Goal: Subscribe to service/newsletter

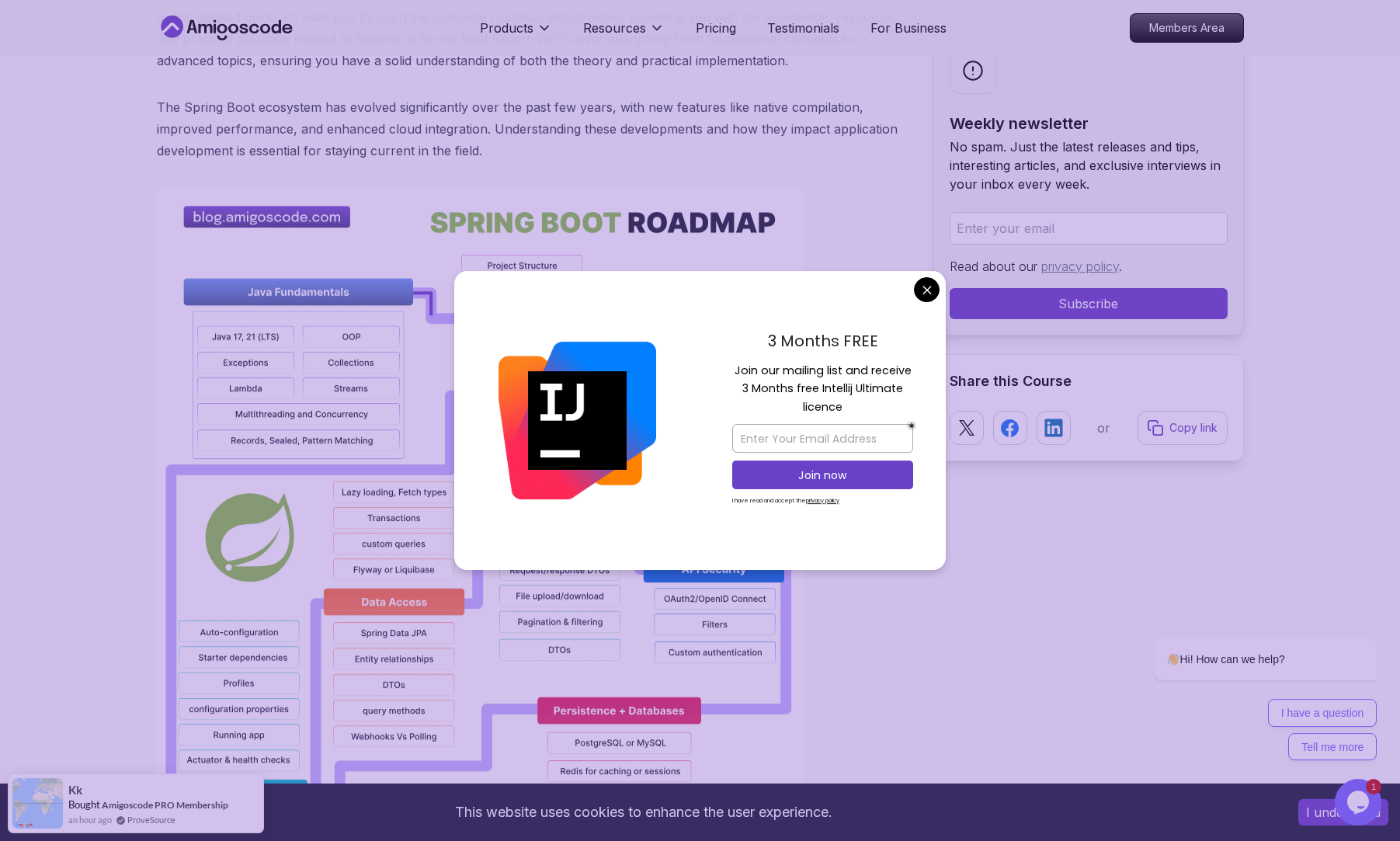
scroll to position [994, 0]
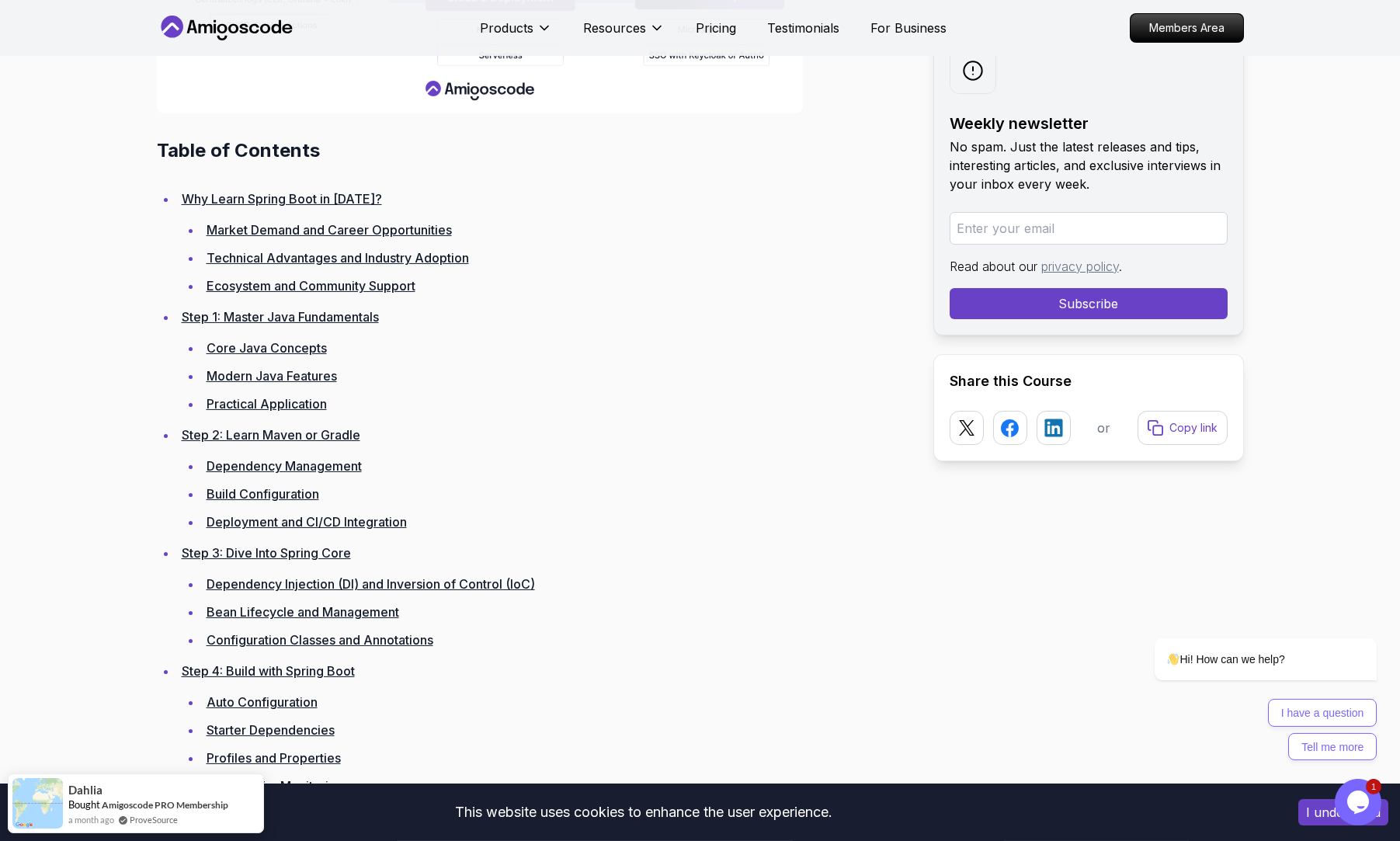
scroll to position [2043, 0]
click at [1057, 230] on input "email" at bounding box center [1088, 228] width 278 height 33
type input "makarakann.it@gmail.com"
click at [1074, 294] on button "Subscribe" at bounding box center [1088, 303] width 278 height 31
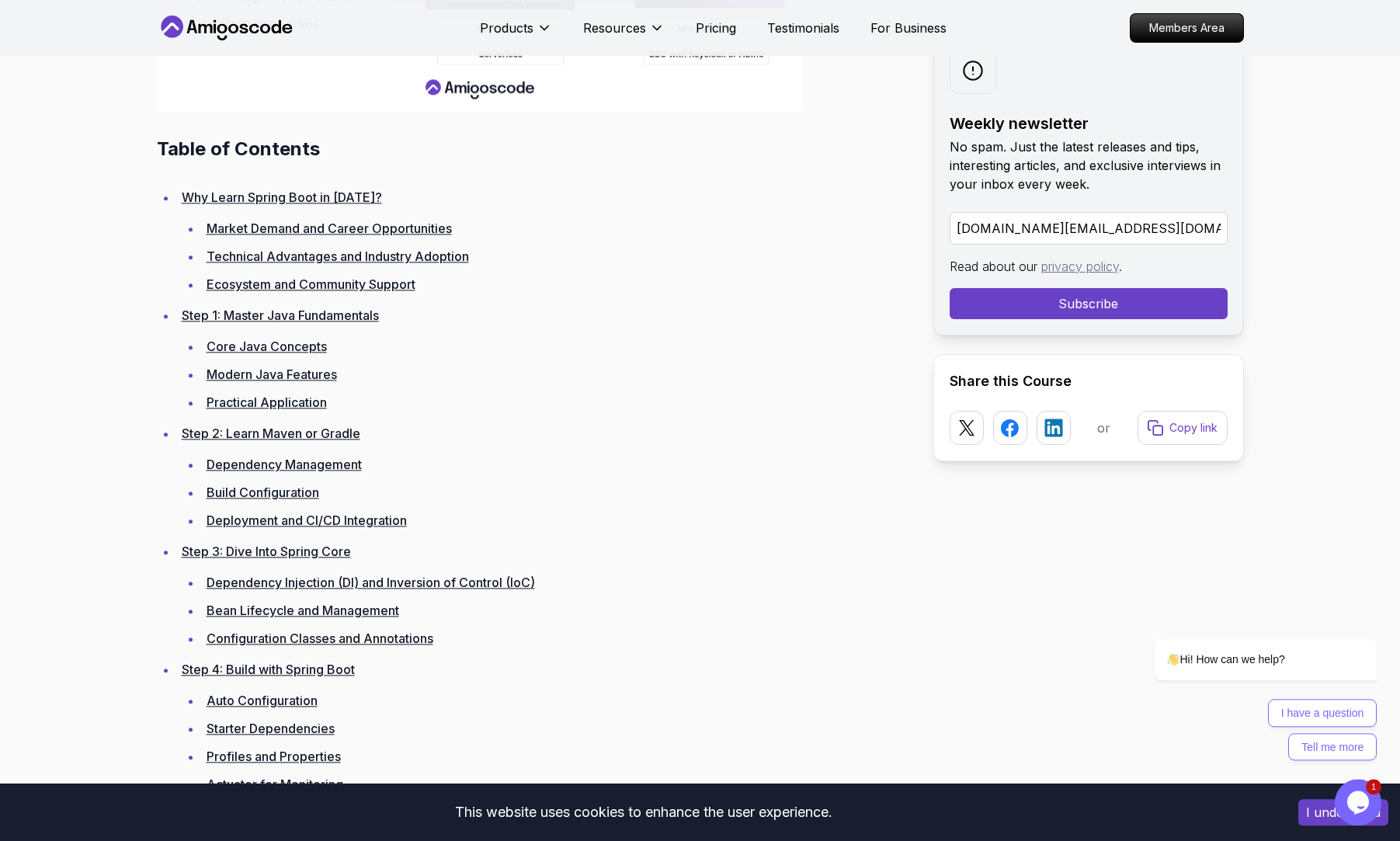
click at [1072, 309] on button "Subscribe" at bounding box center [1088, 303] width 278 height 31
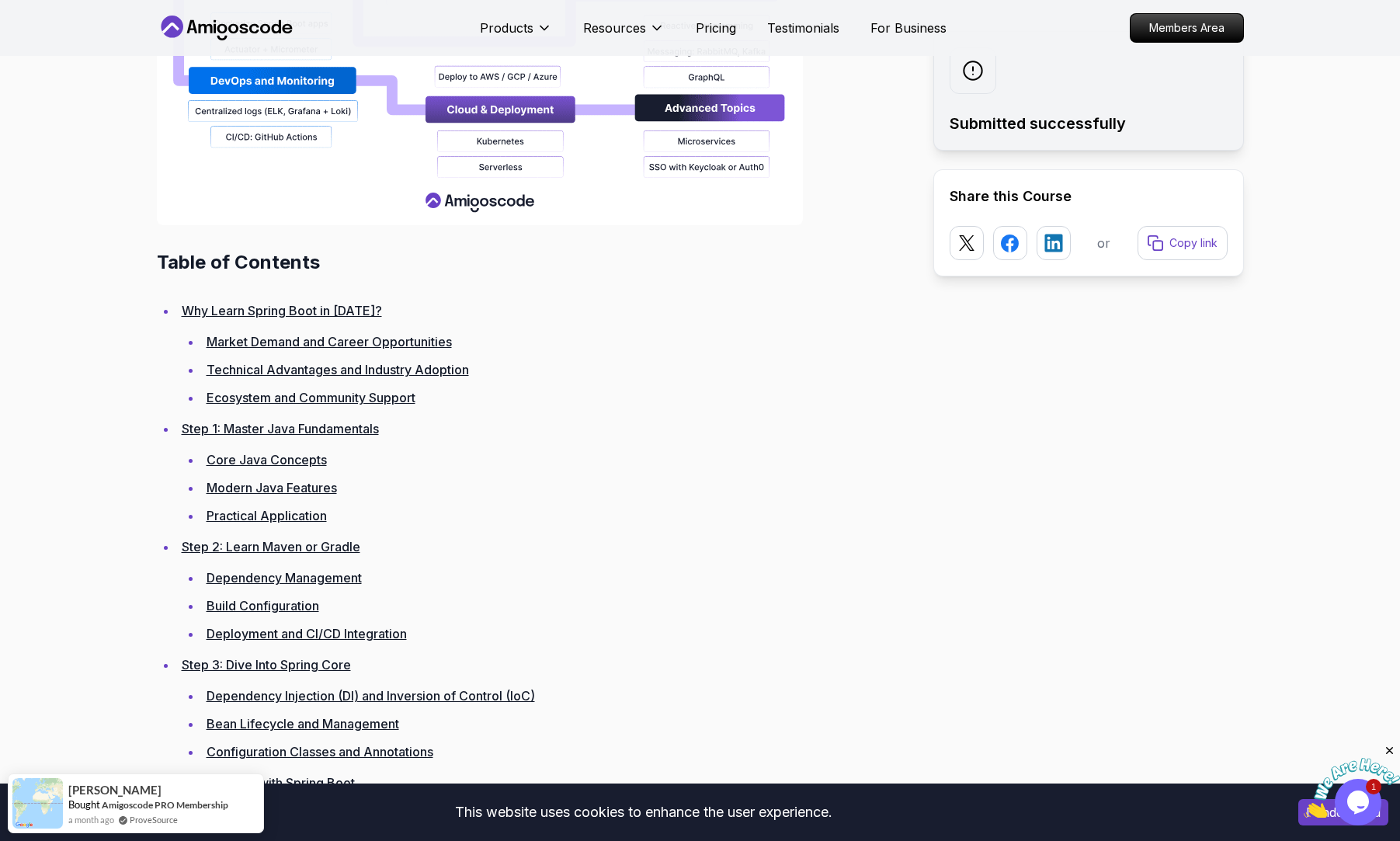
scroll to position [2037, 0]
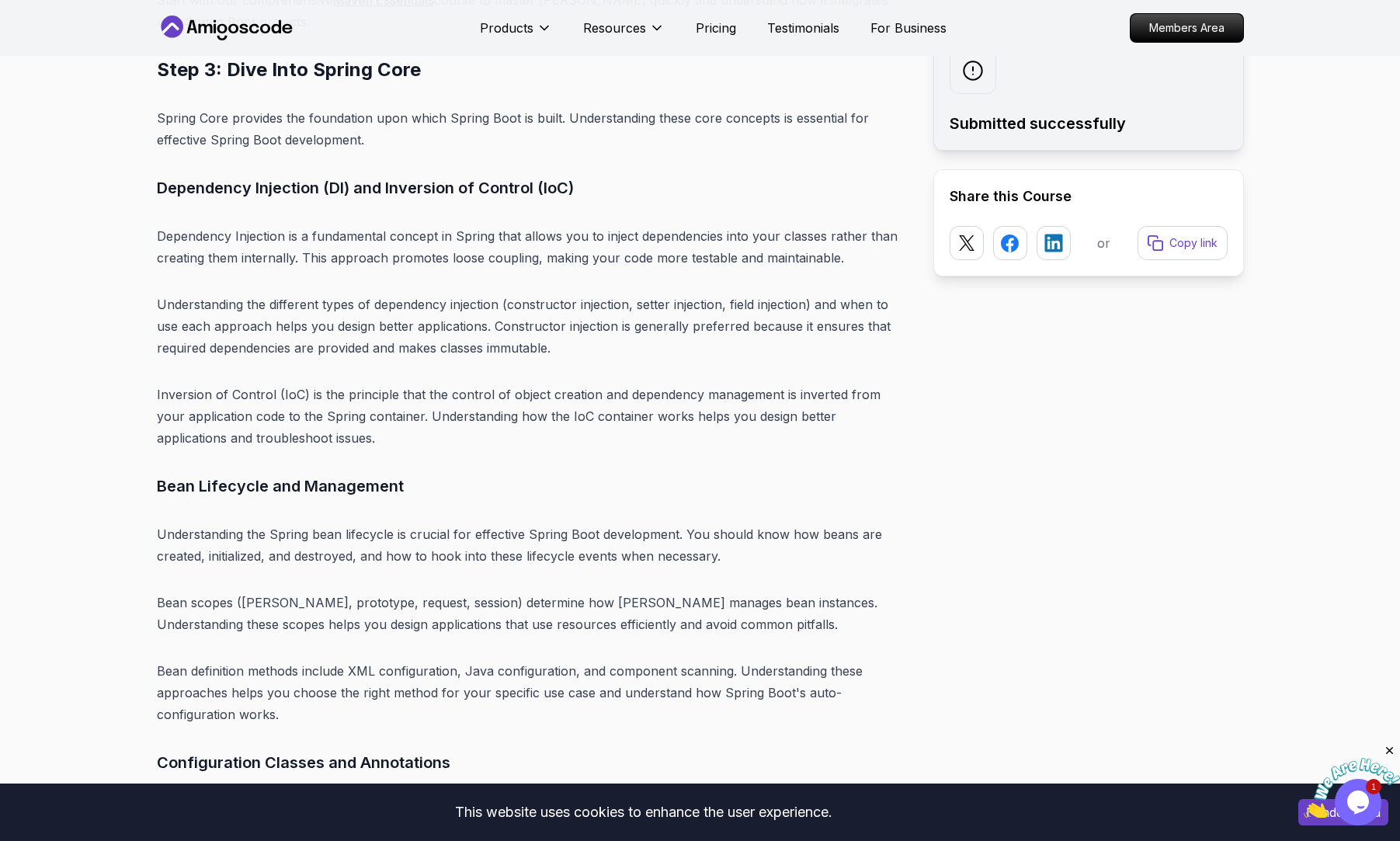
scroll to position [7163, 0]
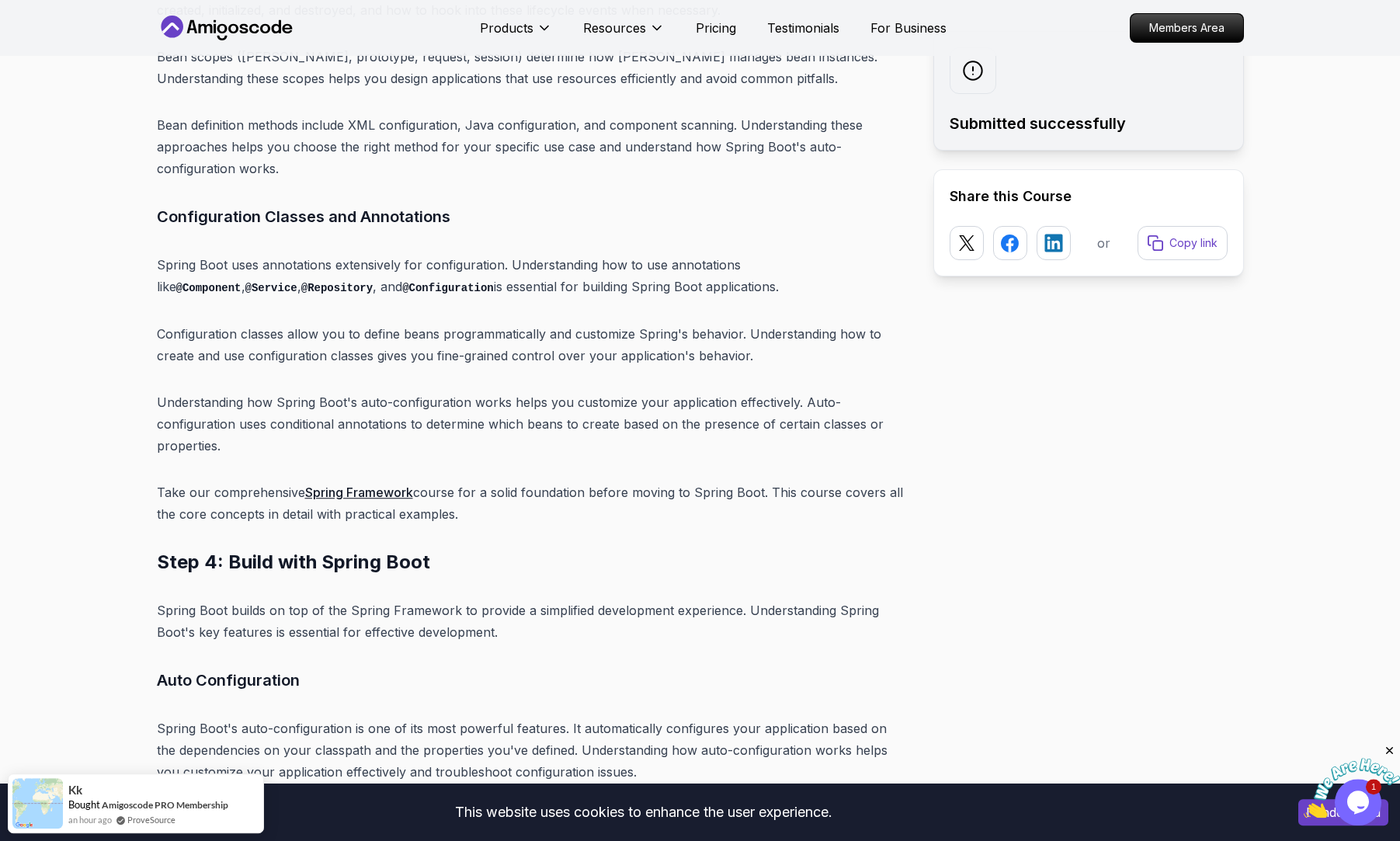
scroll to position [7806, 0]
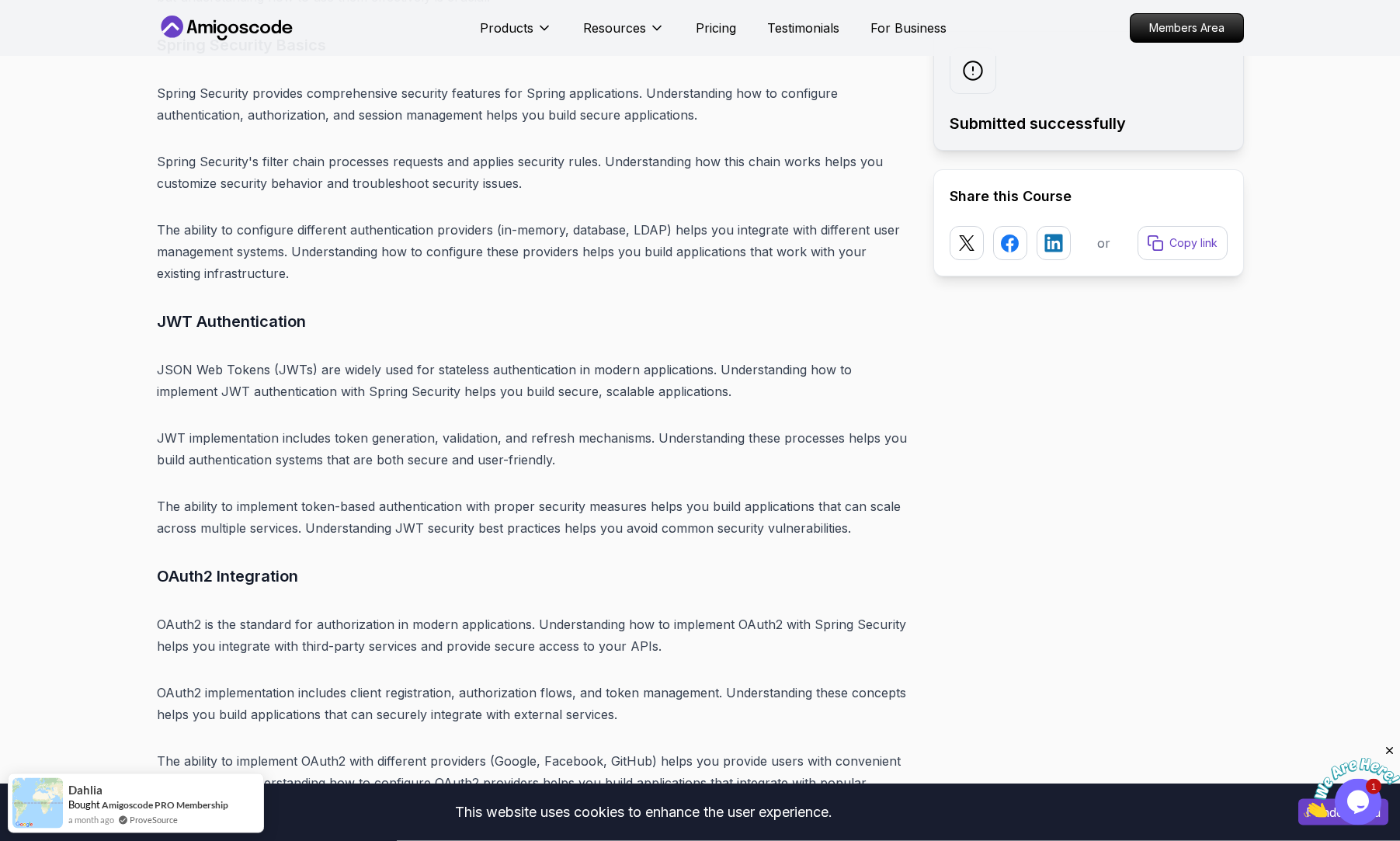
scroll to position [11130, 0]
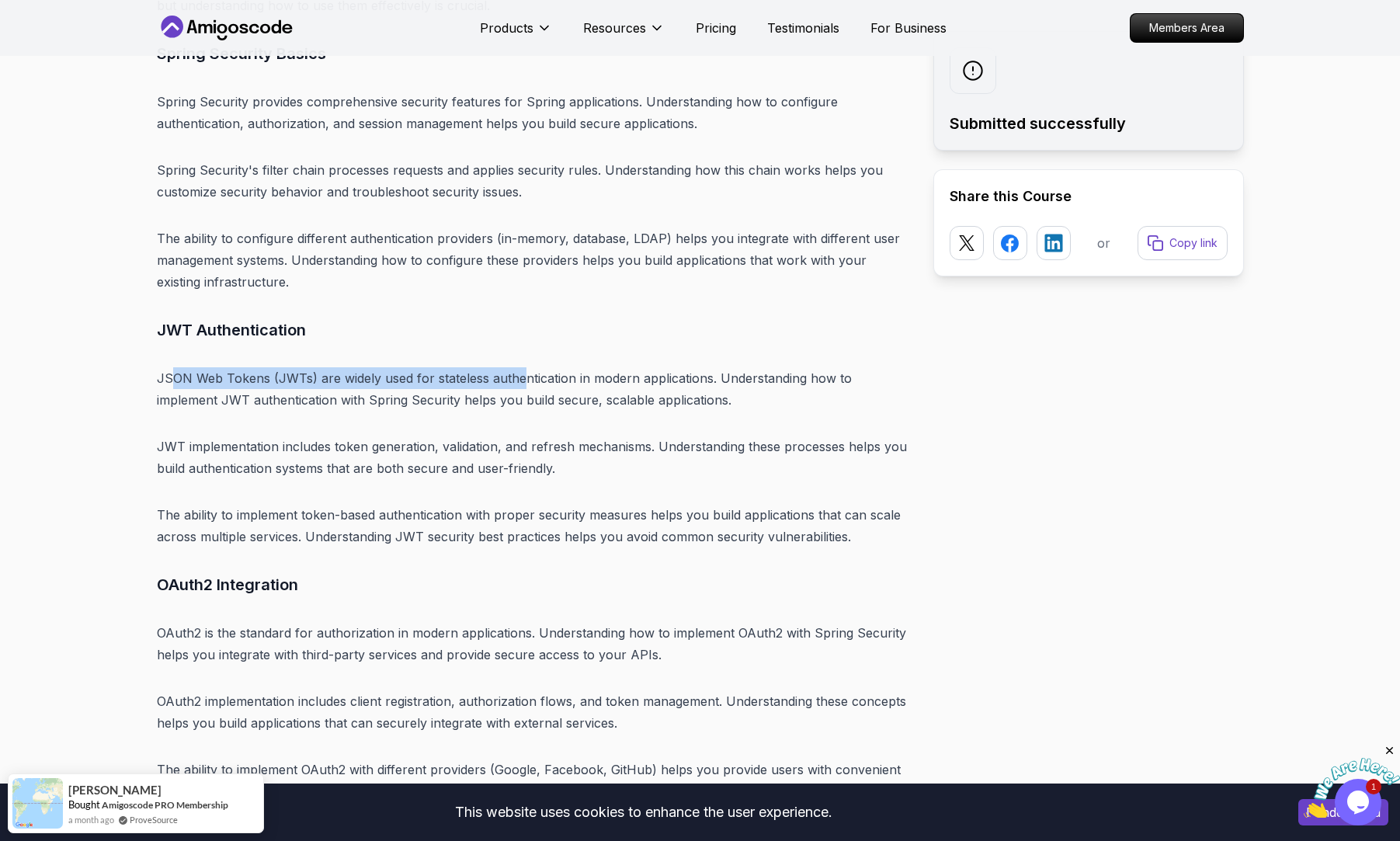
drag, startPoint x: 207, startPoint y: 267, endPoint x: 523, endPoint y: 276, distance: 316.1
click at [523, 367] on p "JSON Web Tokens (JWTs) are widely used for stateless authentication in modern a…" at bounding box center [532, 388] width 752 height 43
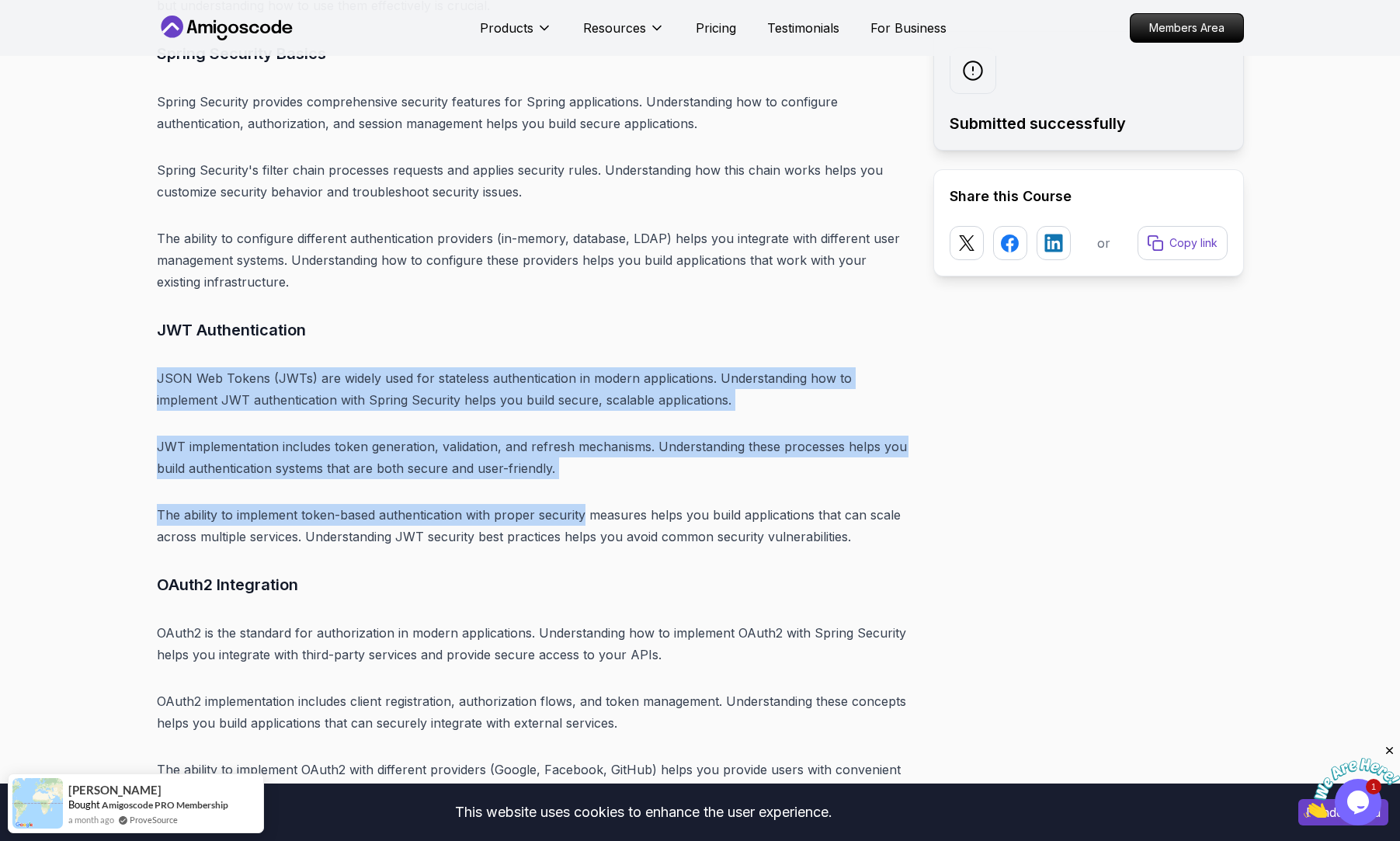
drag, startPoint x: 204, startPoint y: 269, endPoint x: 581, endPoint y: 402, distance: 399.8
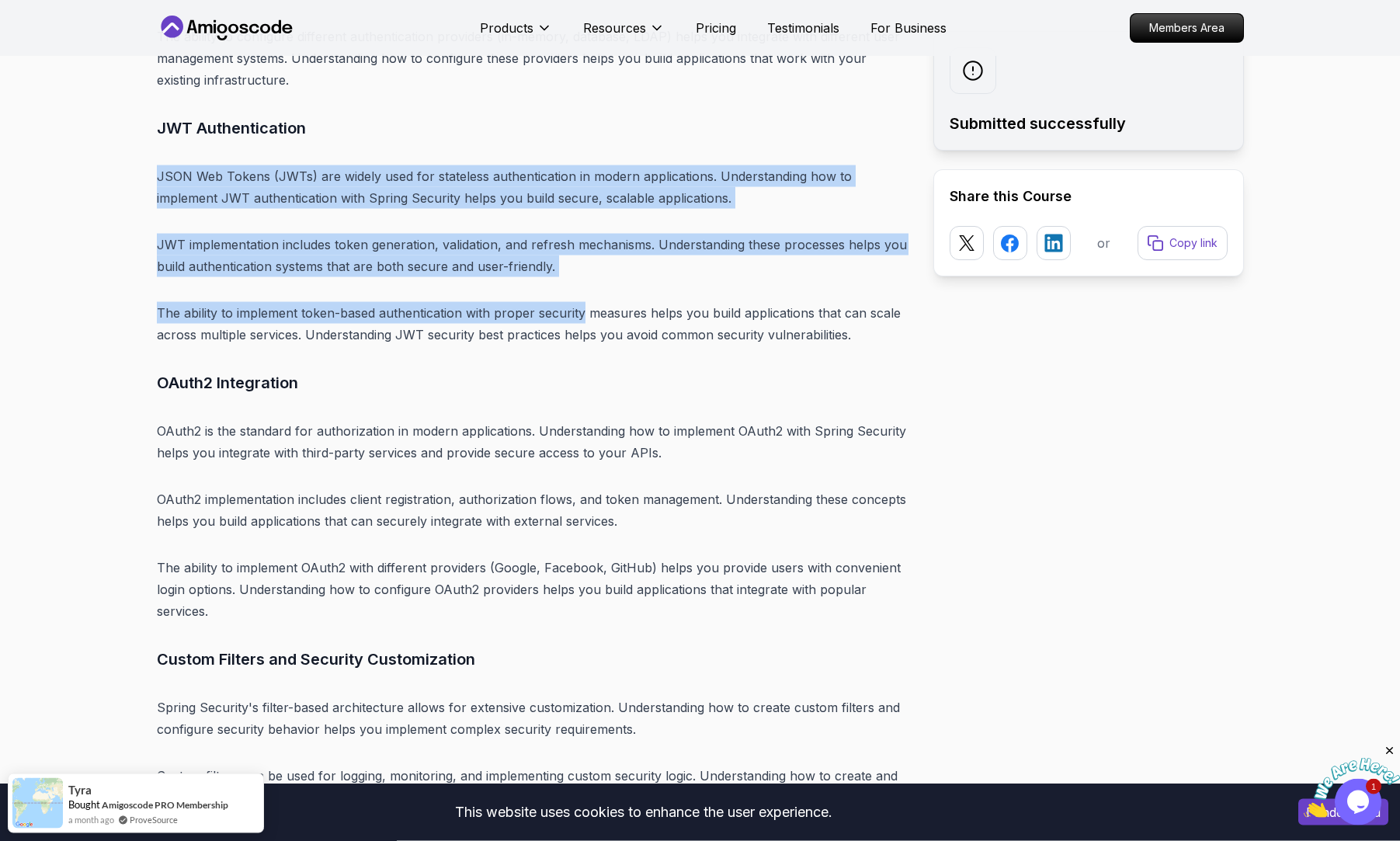
scroll to position [11336, 0]
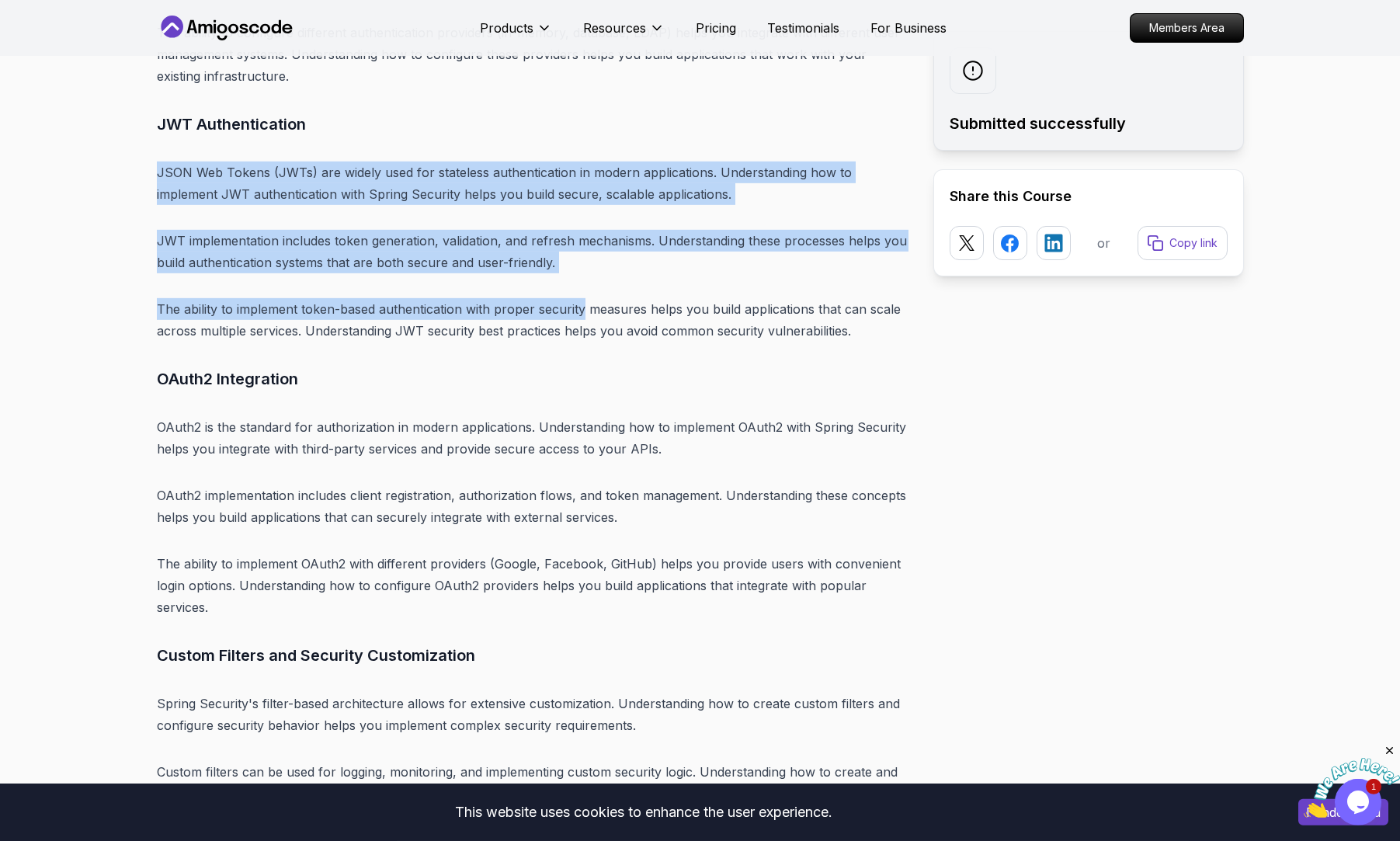
drag, startPoint x: 146, startPoint y: 115, endPoint x: 567, endPoint y: 190, distance: 427.6
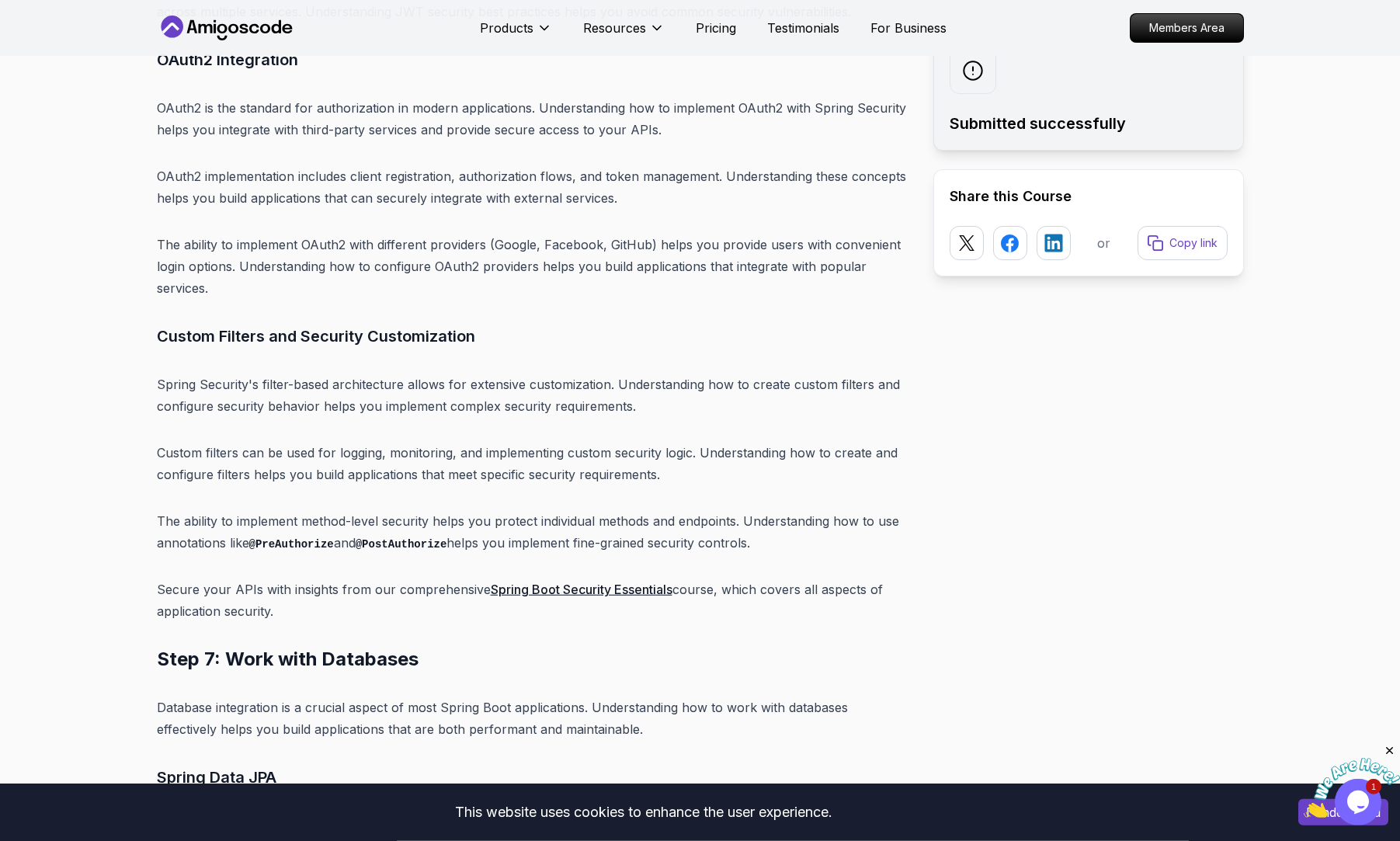
scroll to position [11654, 0]
click at [581, 583] on link "Spring Boot Security Essentials" at bounding box center [582, 591] width 182 height 15
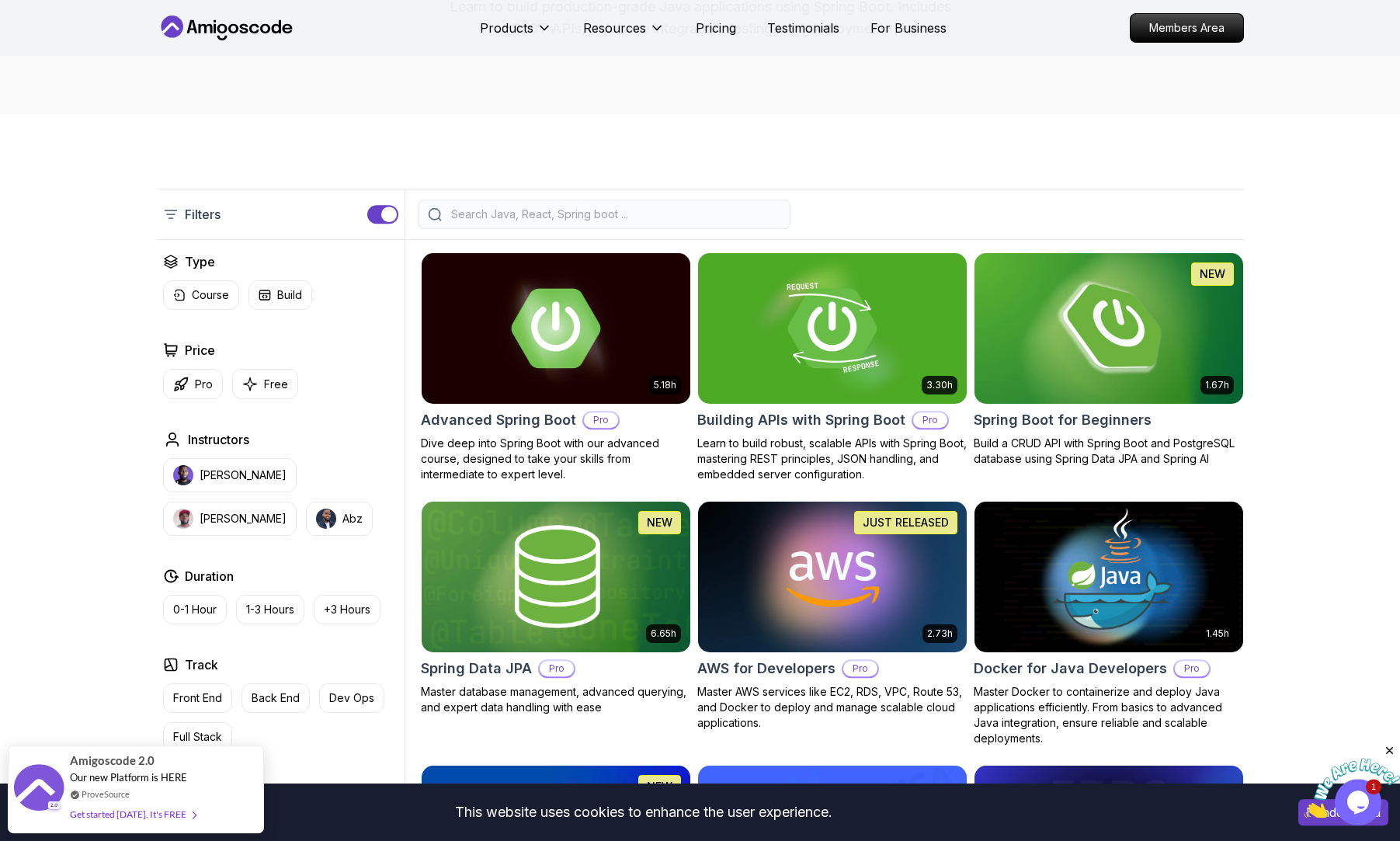
scroll to position [211, 0]
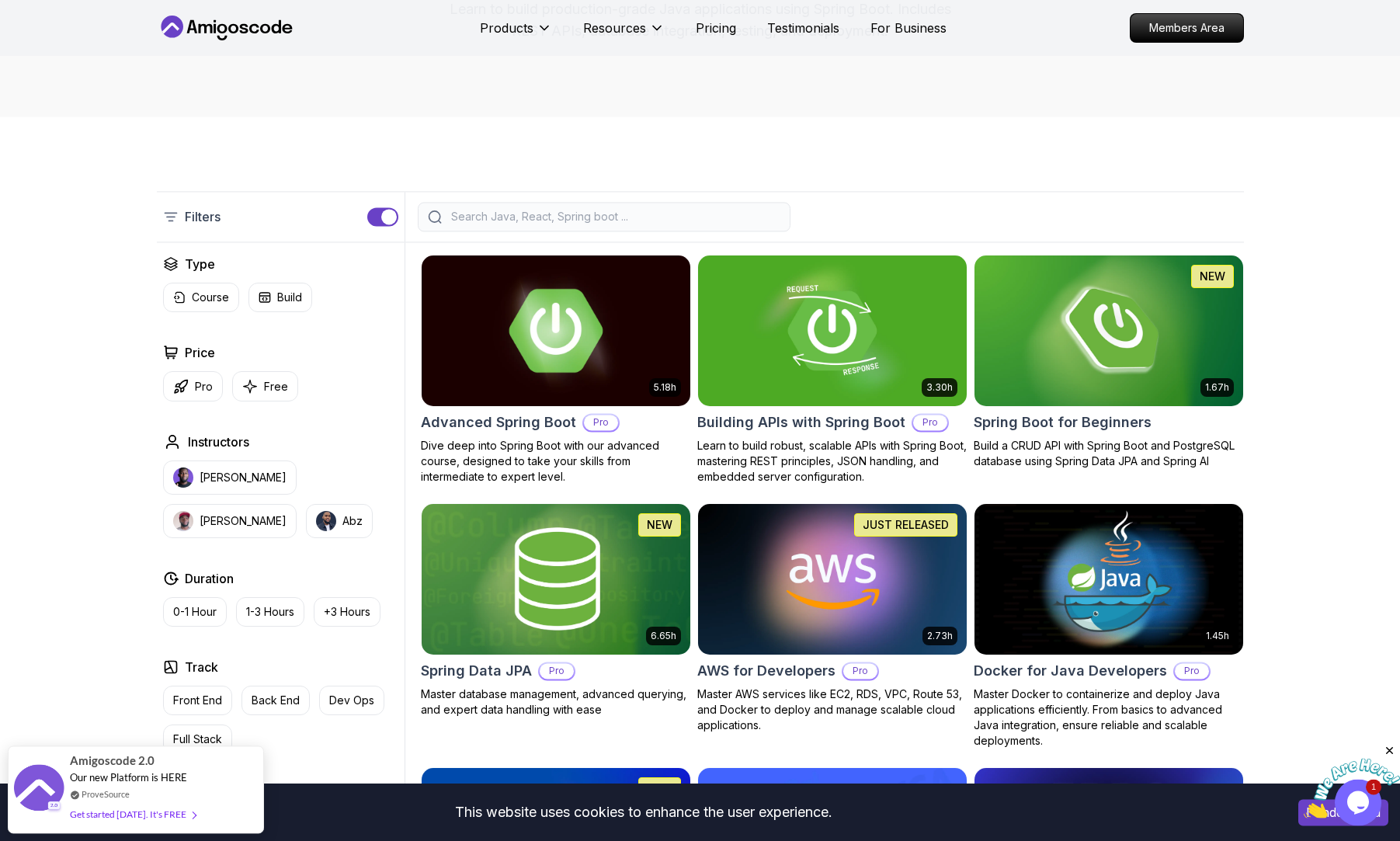
click at [609, 338] on img at bounding box center [556, 330] width 282 height 158
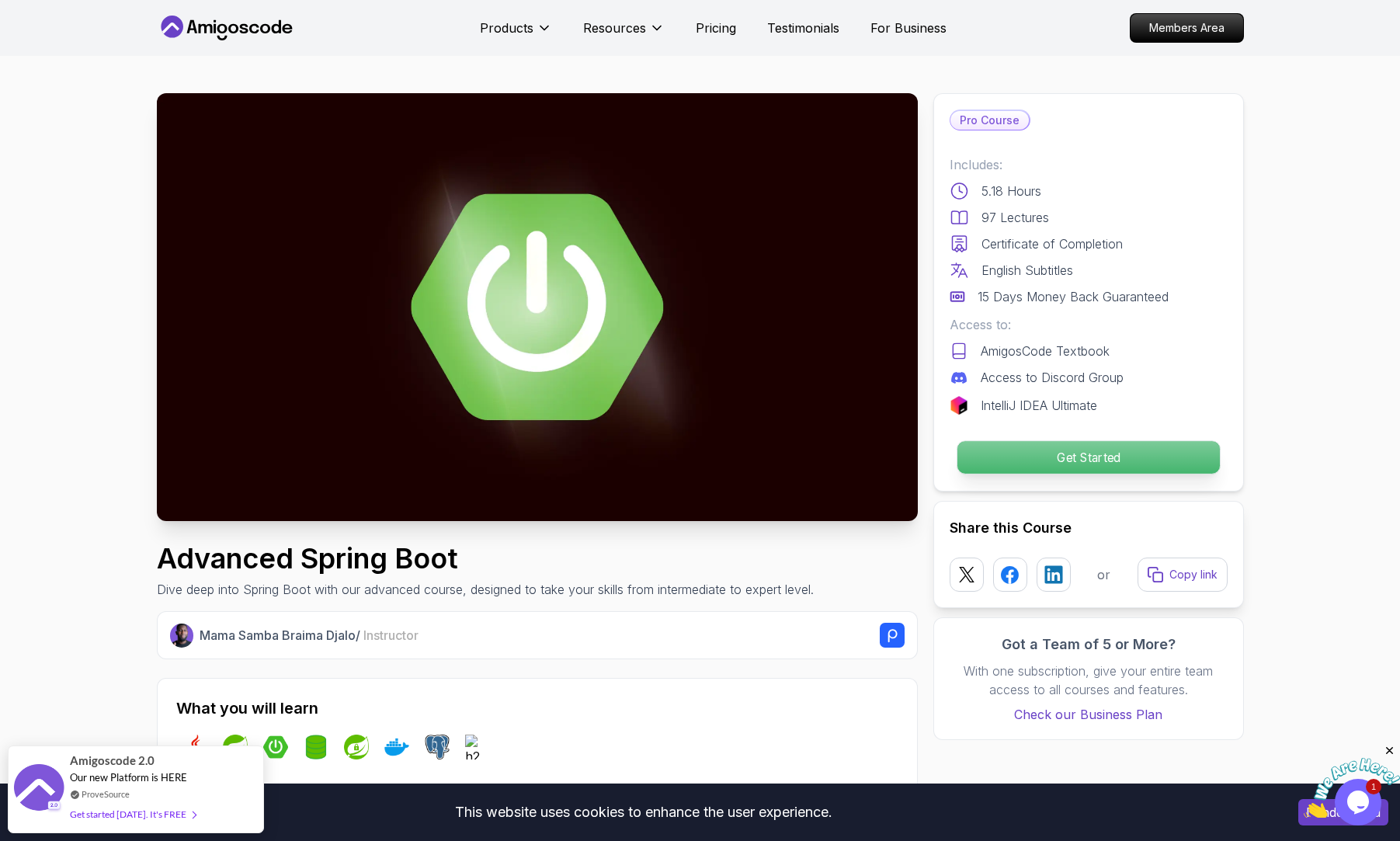
click at [1015, 447] on p "Get Started" at bounding box center [1087, 458] width 263 height 33
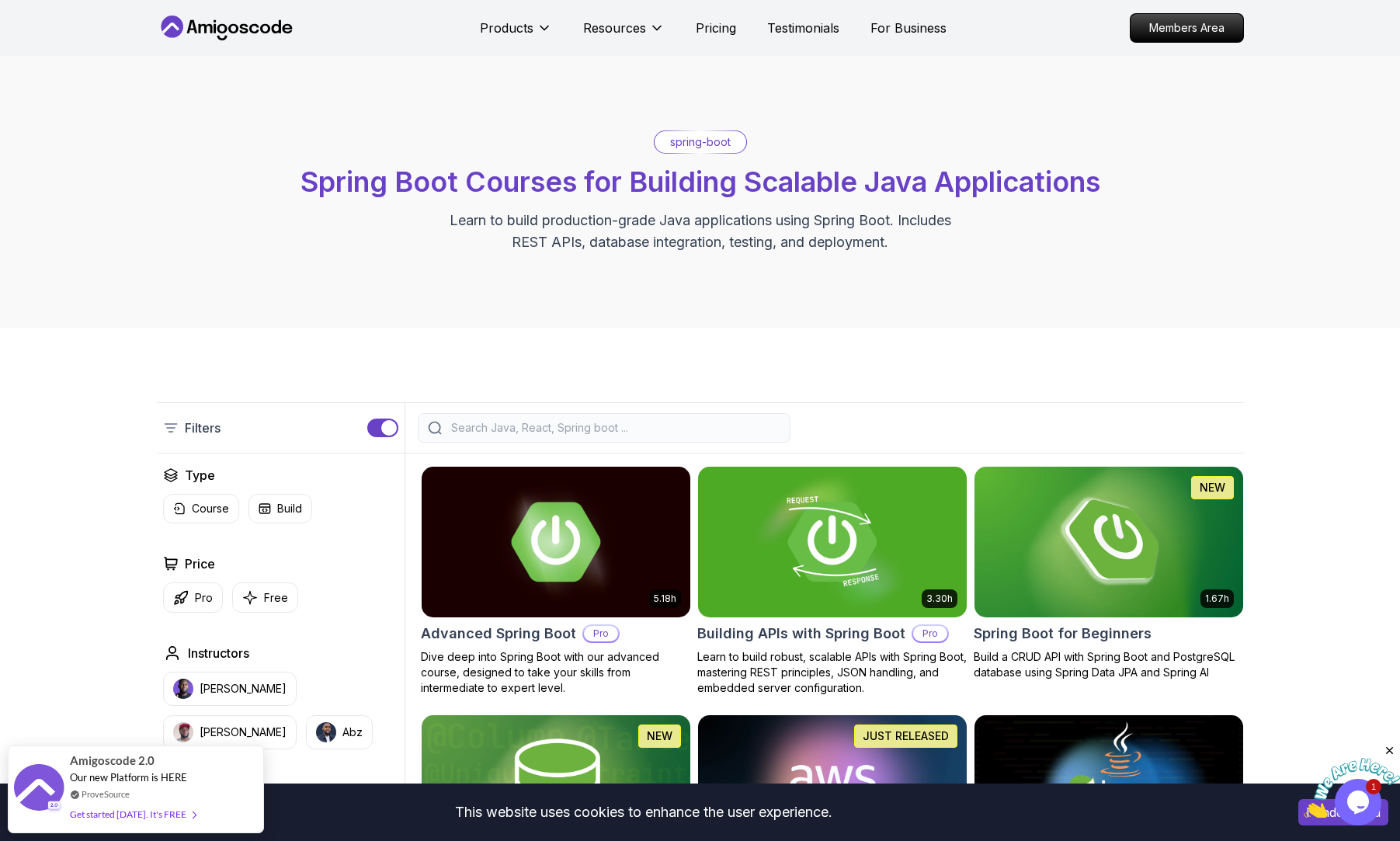
scroll to position [3, 0]
